Goal: Check status: Check status

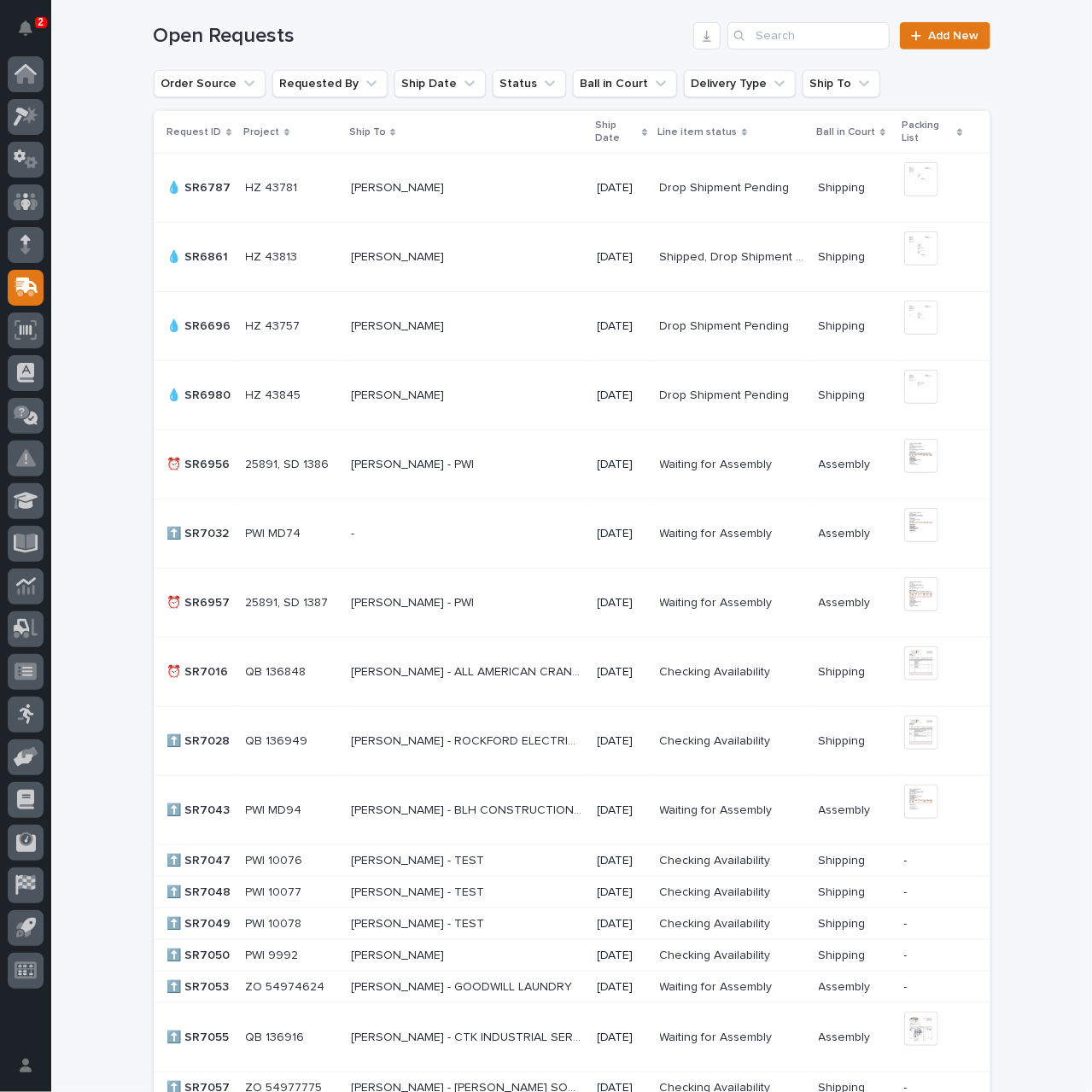
scroll to position [335, 0]
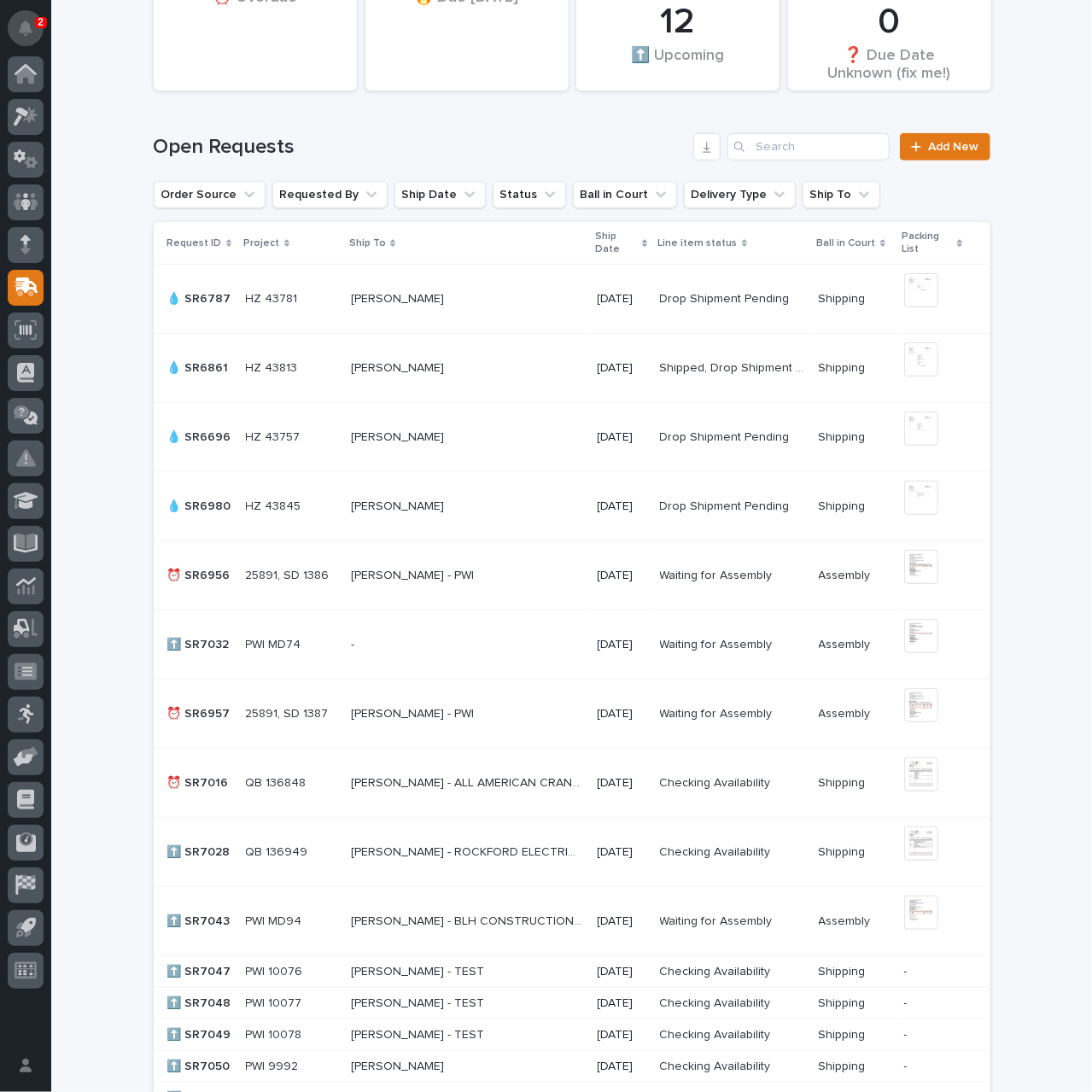
click at [20, 38] on button "Notifications" at bounding box center [26, 29] width 36 height 36
click at [97, 29] on div "Loading... Saving… Loading... Saving… 12 ⬆️ Upcoming 1 🔥 Due [DATE] 5 💧 Drop Sh…" at bounding box center [572, 958] width 1042 height 2239
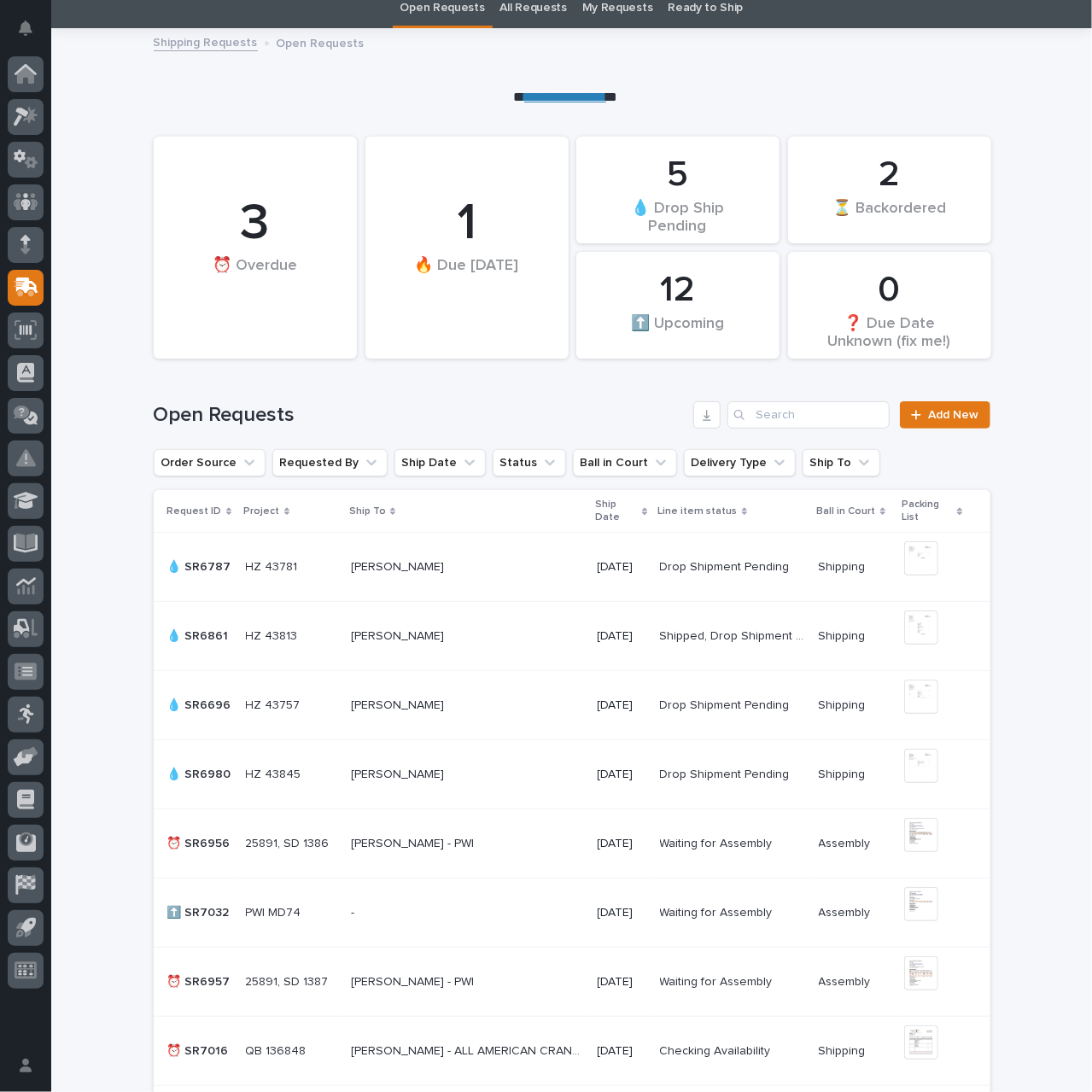
scroll to position [0, 0]
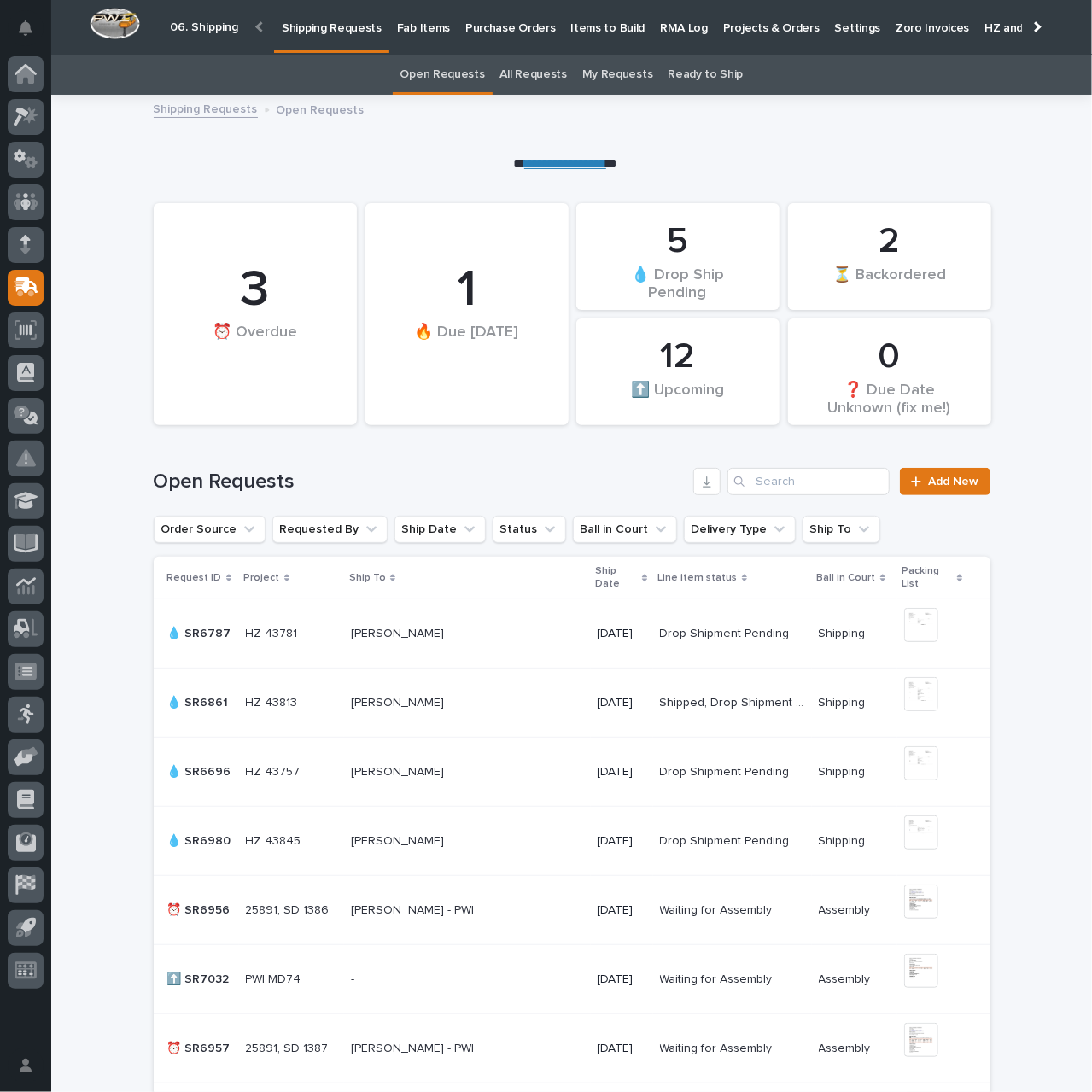
click at [526, 29] on p "Purchase Orders" at bounding box center [510, 18] width 89 height 36
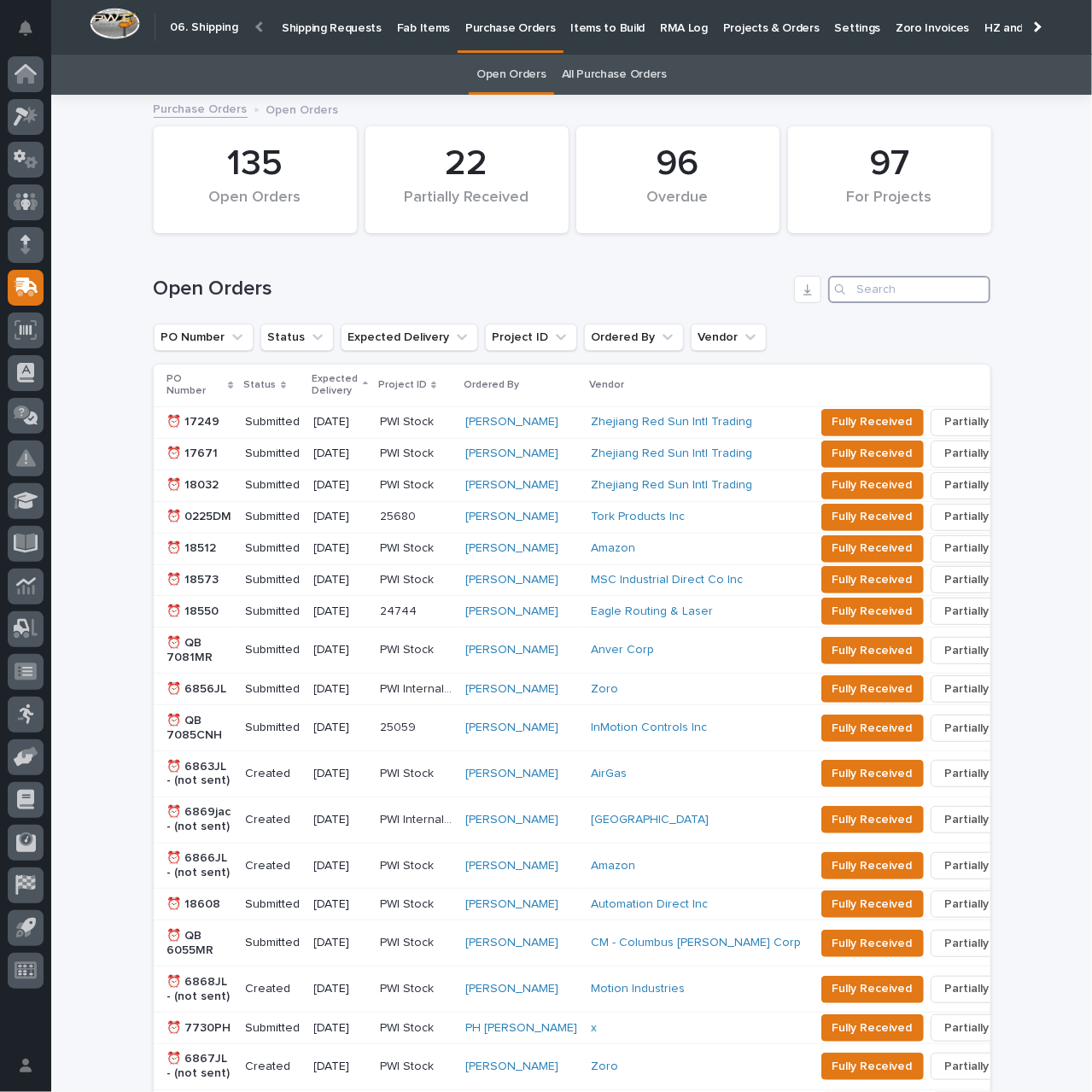
click at [858, 292] on input "Search" at bounding box center [909, 289] width 163 height 28
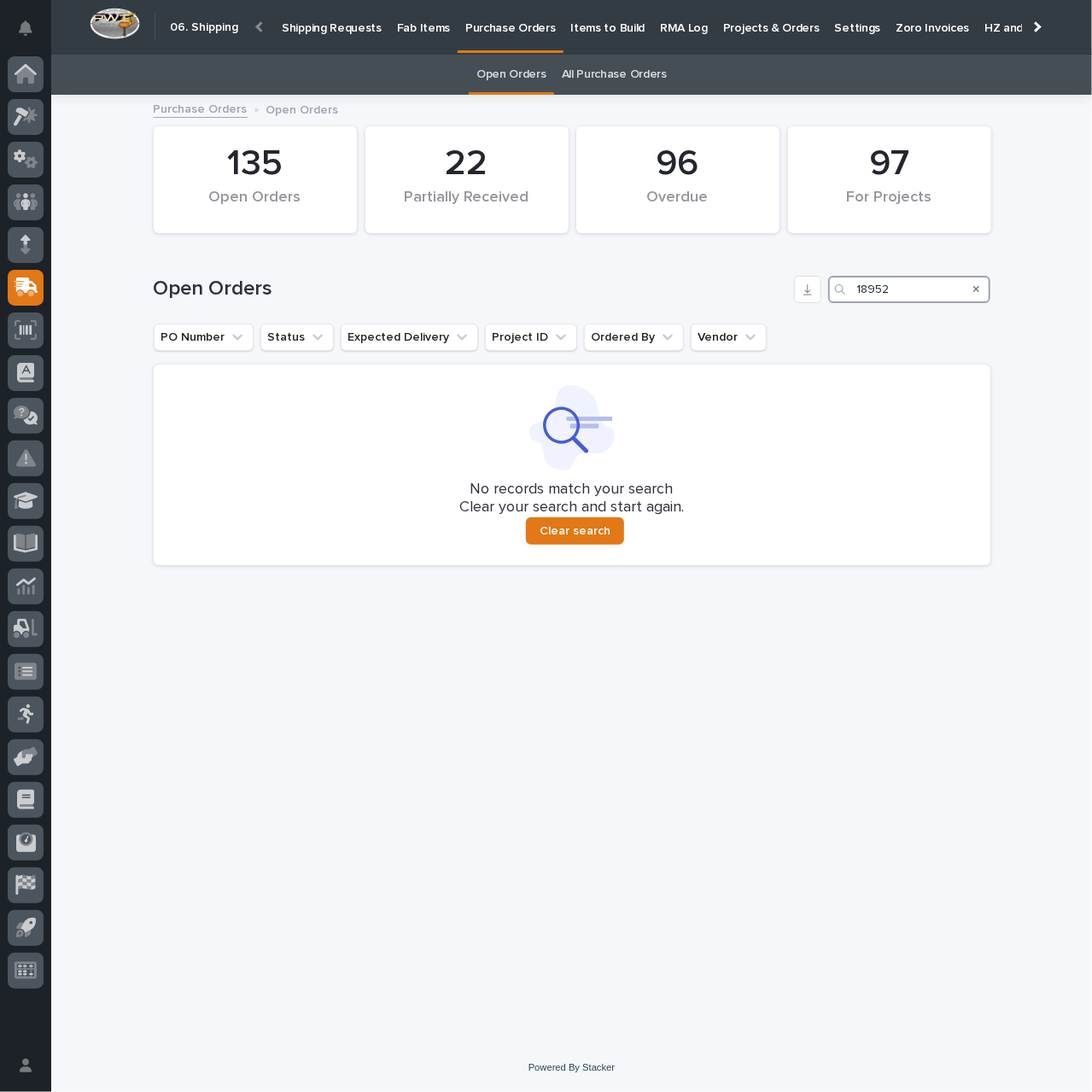
type input "18952"
click at [326, 25] on p "Shipping Requests" at bounding box center [331, 18] width 100 height 36
